Goal: Task Accomplishment & Management: Manage account settings

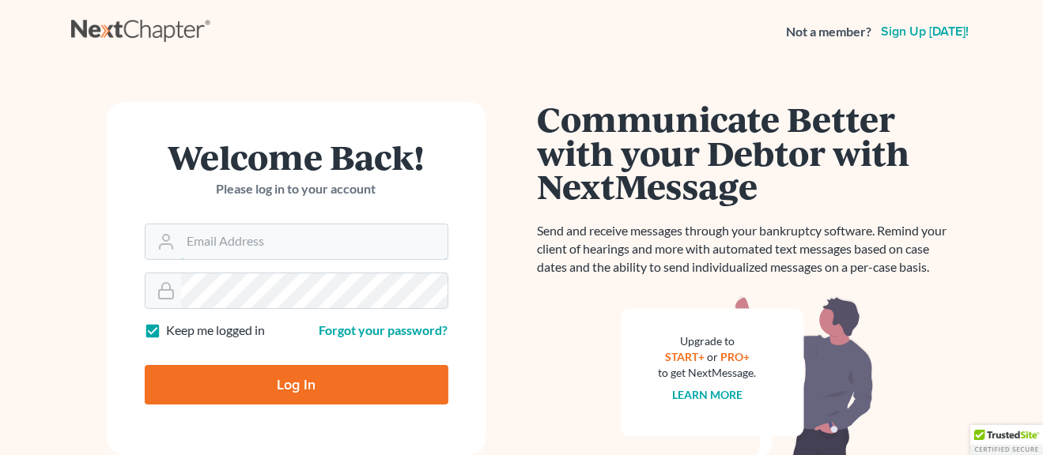
type input "sfrance@lawolaw.org"
click at [271, 388] on input "Log In" at bounding box center [297, 385] width 304 height 40
type input "Thinking..."
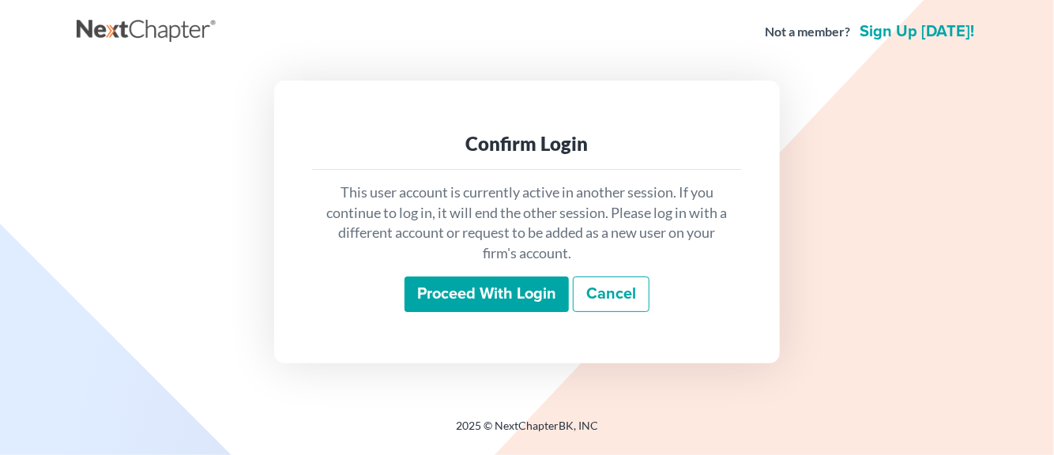
click at [602, 297] on link "Cancel" at bounding box center [611, 295] width 77 height 36
